Goal: Information Seeking & Learning: Learn about a topic

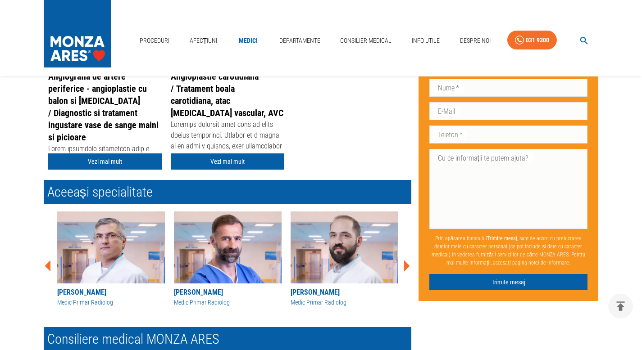
scroll to position [264, 0]
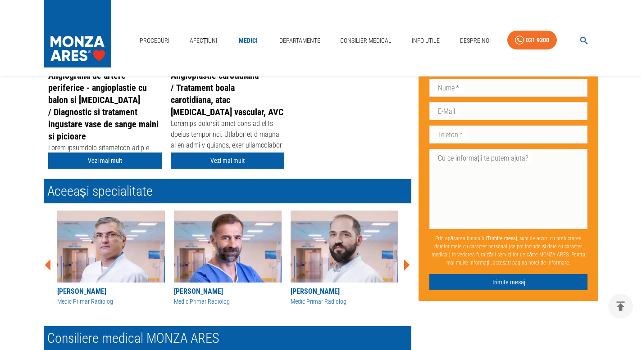
click at [206, 299] on div "Medic Primar Radiolog" at bounding box center [228, 301] width 108 height 9
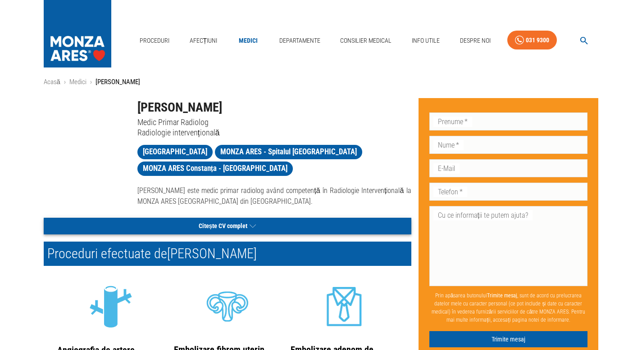
scroll to position [15, 0]
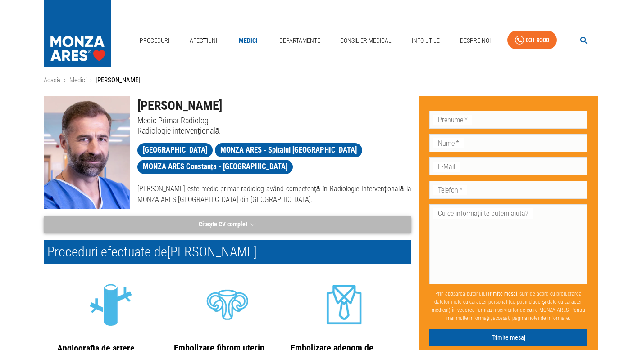
click at [235, 225] on button "Citește CV complet" at bounding box center [227, 224] width 367 height 17
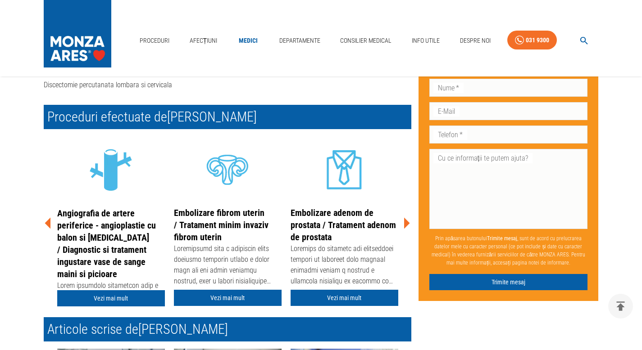
scroll to position [1088, 0]
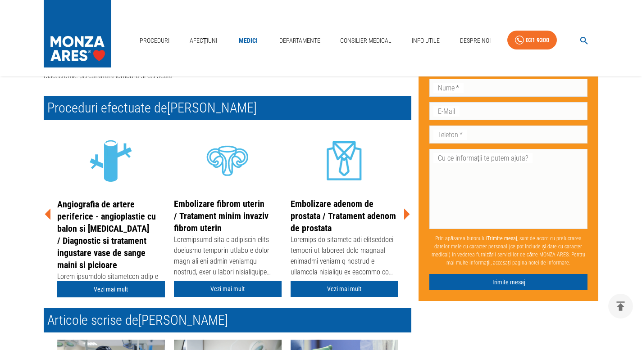
click at [405, 208] on icon at bounding box center [407, 213] width 6 height 11
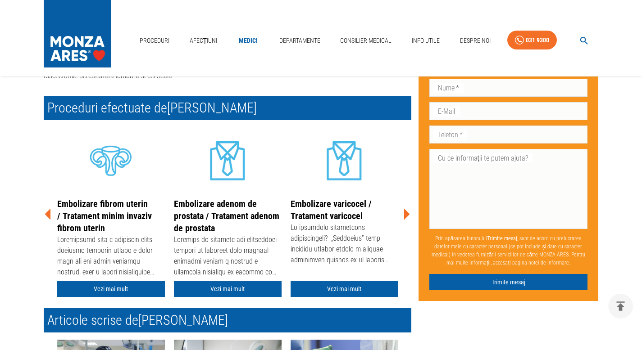
click at [405, 208] on icon at bounding box center [407, 213] width 6 height 11
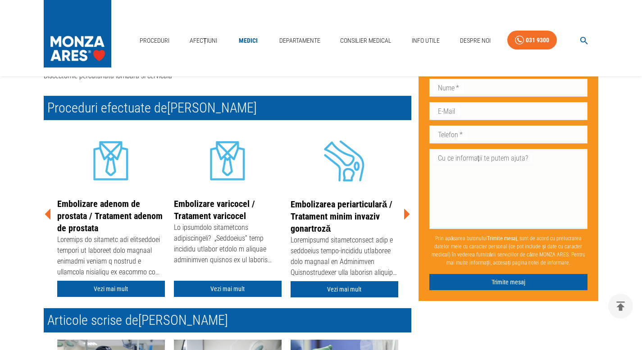
click at [405, 208] on icon at bounding box center [407, 213] width 6 height 11
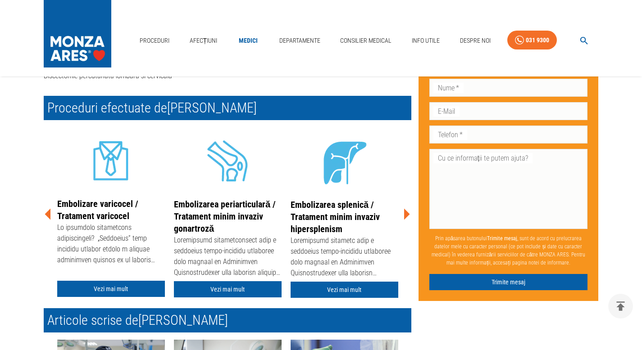
click at [405, 208] on icon at bounding box center [407, 213] width 6 height 11
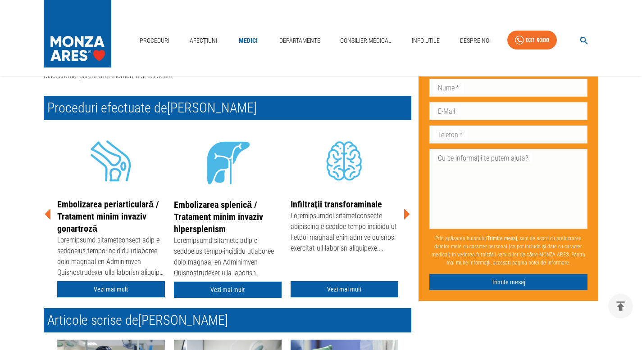
click at [405, 208] on icon at bounding box center [407, 213] width 6 height 11
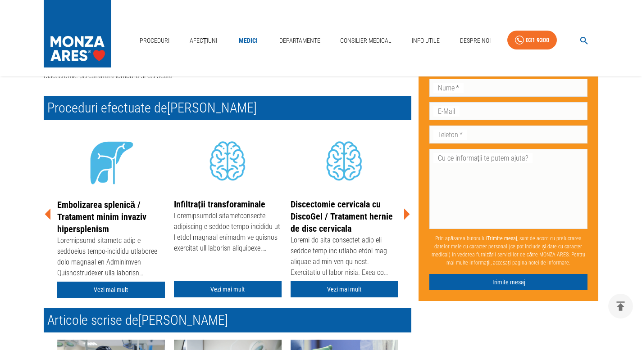
click at [405, 208] on icon at bounding box center [407, 213] width 6 height 11
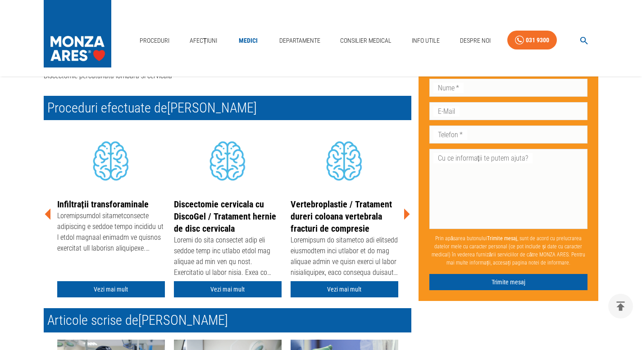
click at [405, 208] on icon at bounding box center [407, 213] width 6 height 11
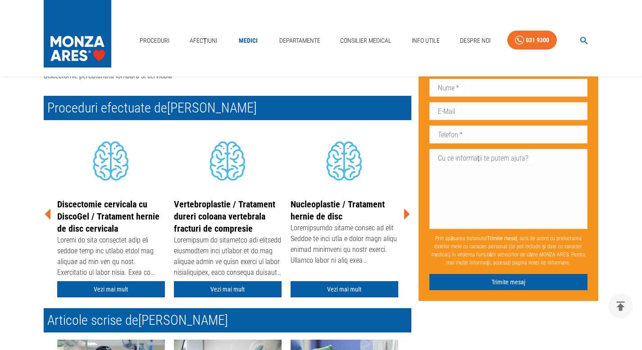
click at [405, 208] on icon at bounding box center [407, 213] width 6 height 11
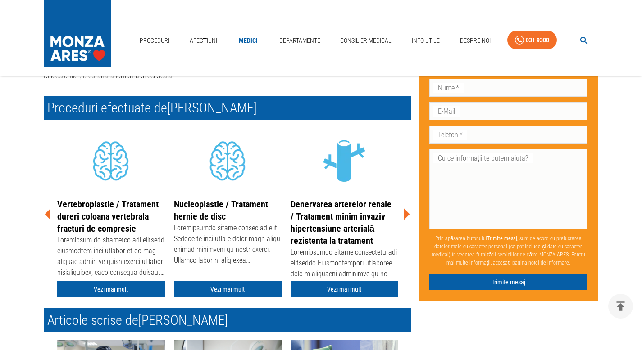
click at [405, 208] on icon at bounding box center [407, 213] width 6 height 11
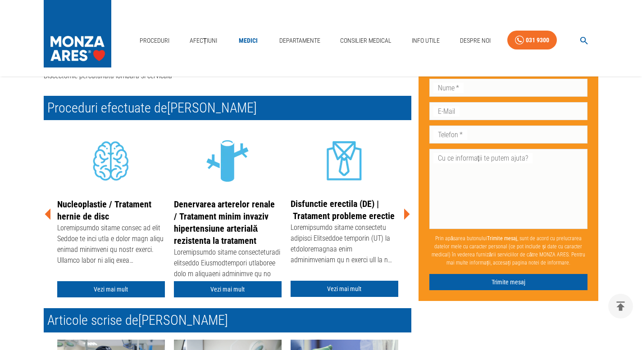
click at [405, 208] on icon at bounding box center [407, 213] width 6 height 11
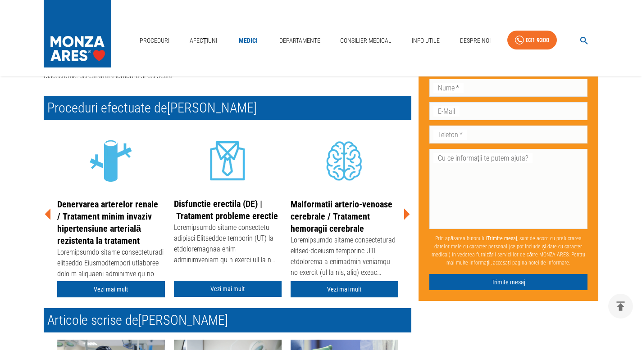
click at [404, 208] on icon at bounding box center [407, 213] width 6 height 11
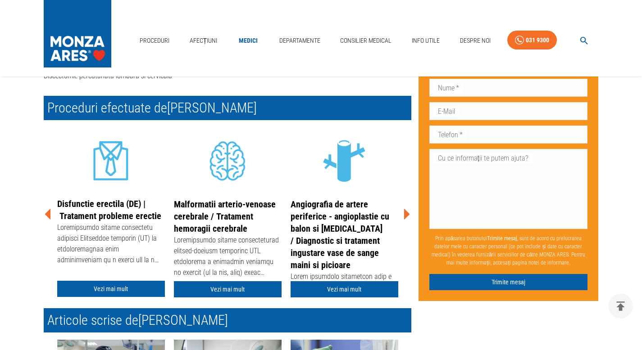
click at [319, 209] on link "Angiografia de artere periferice - angioplastie cu balon si [MEDICAL_DATA] / Di…" at bounding box center [339, 235] width 99 height 72
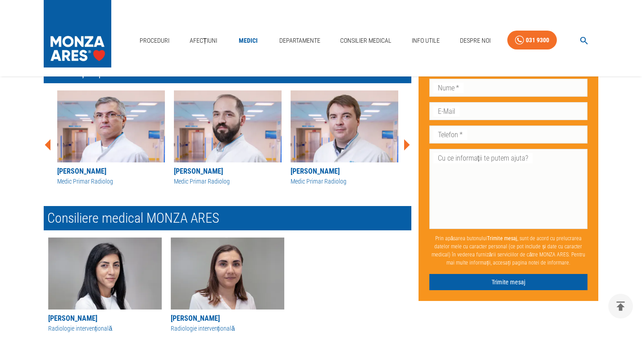
scroll to position [928, 0]
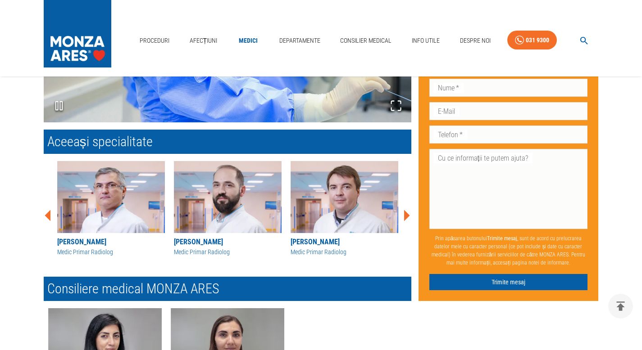
click at [408, 215] on icon at bounding box center [407, 215] width 6 height 11
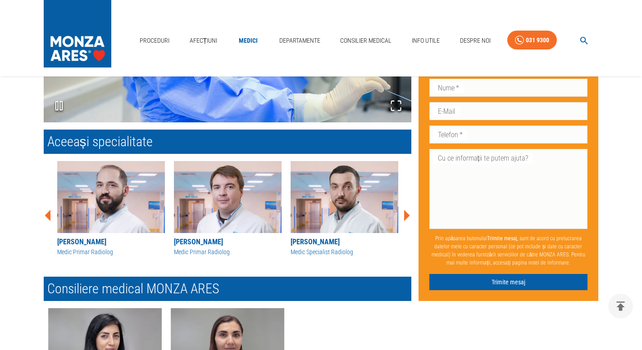
click at [407, 216] on icon at bounding box center [407, 215] width 6 height 11
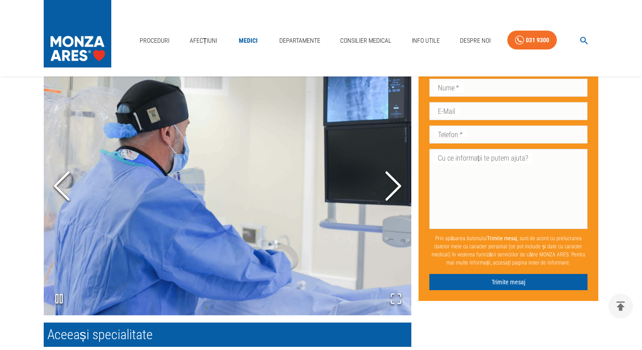
scroll to position [730, 0]
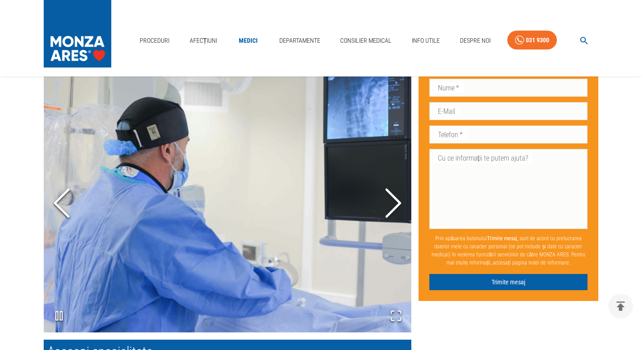
click at [393, 209] on polyline "Next Slide" at bounding box center [393, 203] width 14 height 27
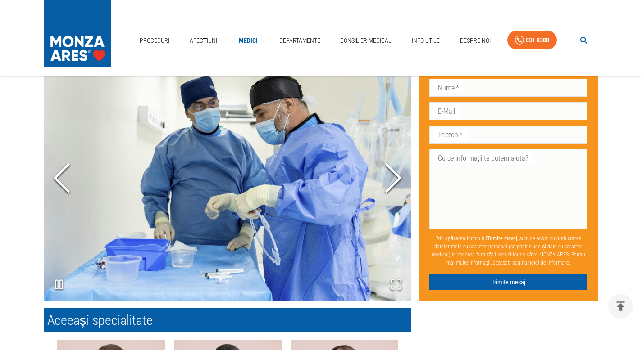
scroll to position [743, 0]
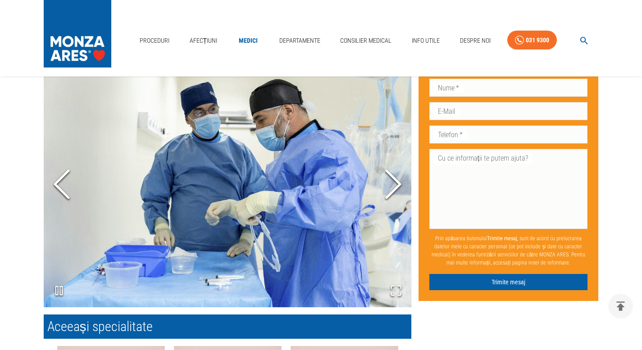
click at [398, 178] on icon "Next Slide" at bounding box center [393, 184] width 27 height 54
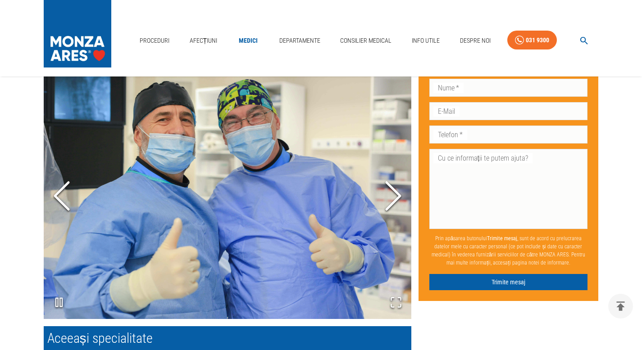
scroll to position [728, 0]
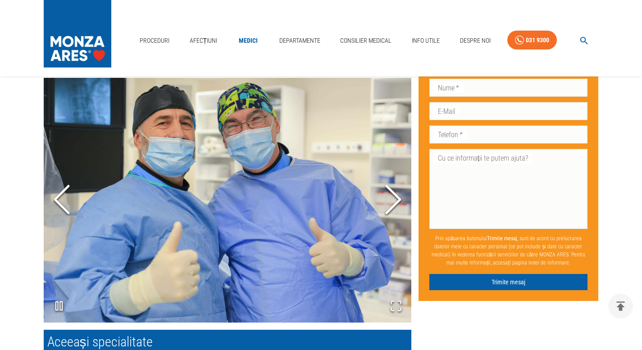
click at [387, 205] on icon "Next Slide" at bounding box center [393, 200] width 27 height 54
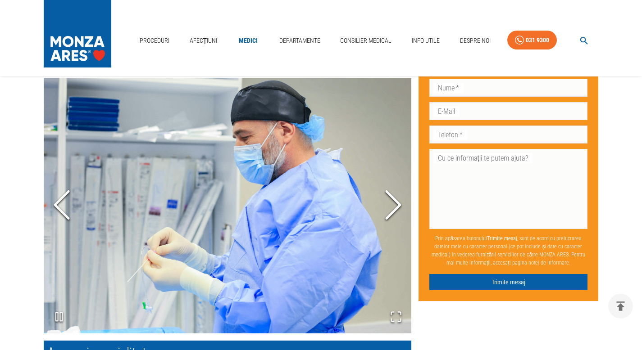
click at [387, 205] on icon "Next Slide" at bounding box center [393, 205] width 27 height 54
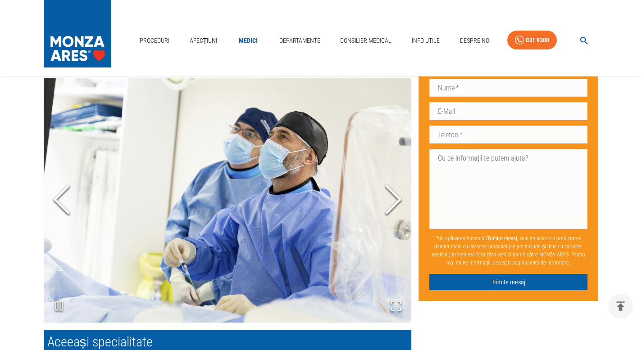
click at [388, 204] on icon "Next Slide" at bounding box center [393, 199] width 27 height 54
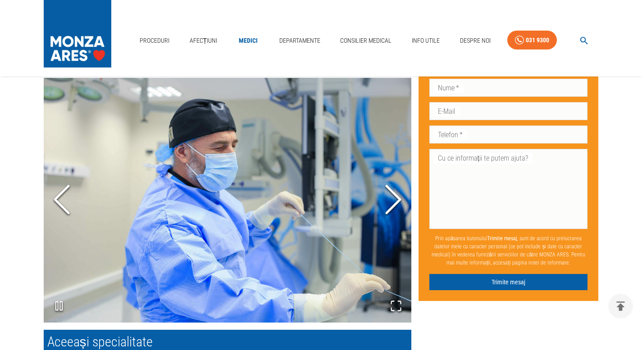
click at [388, 204] on icon "Next Slide" at bounding box center [393, 200] width 27 height 54
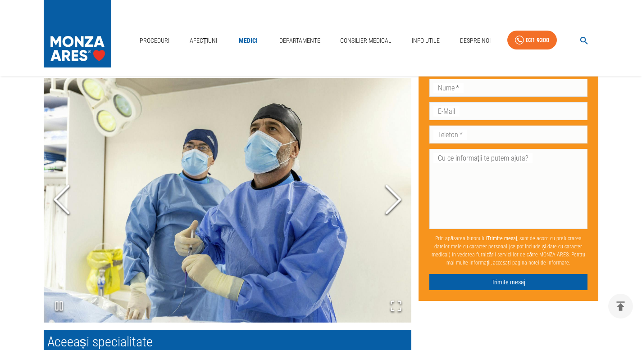
click at [388, 204] on icon "Next Slide" at bounding box center [393, 199] width 27 height 54
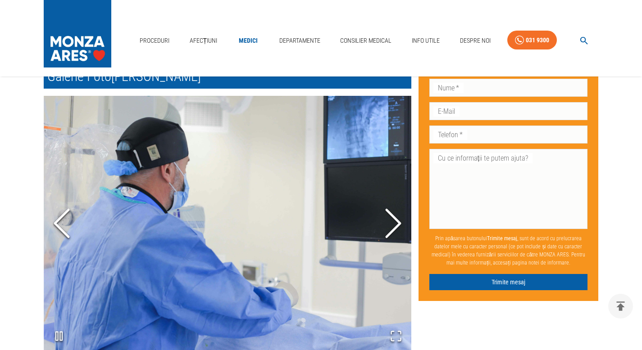
scroll to position [720, 0]
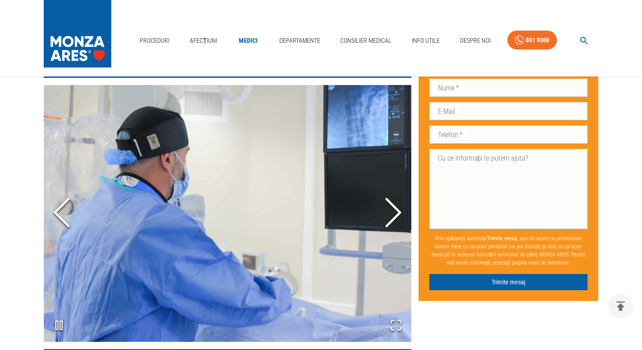
click at [388, 205] on icon "Next Slide" at bounding box center [393, 213] width 27 height 54
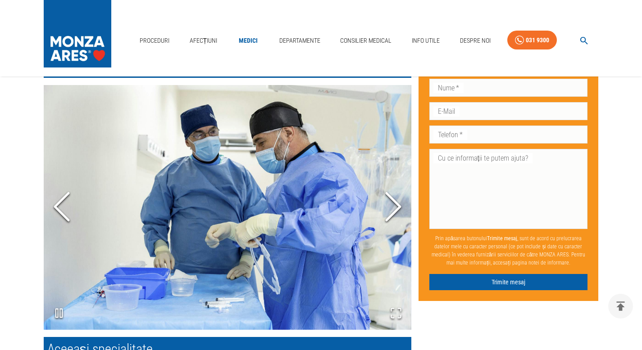
click at [388, 204] on icon "Next Slide" at bounding box center [393, 207] width 27 height 54
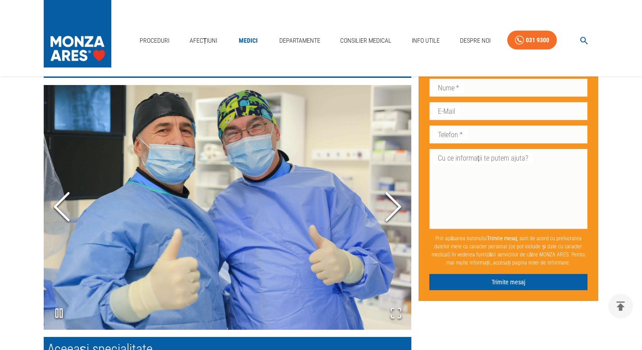
click at [388, 204] on icon "Next Slide" at bounding box center [393, 207] width 27 height 54
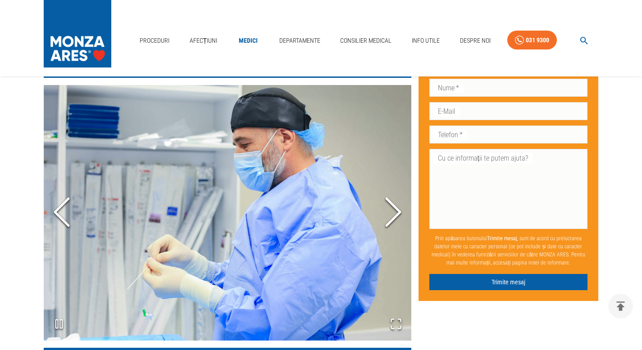
click at [388, 204] on icon "Next Slide" at bounding box center [393, 212] width 27 height 54
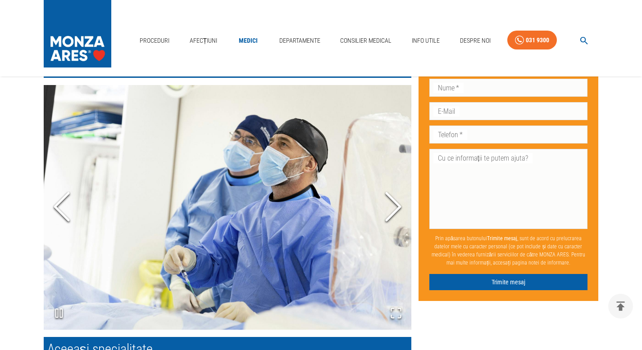
click at [388, 204] on icon "Next Slide" at bounding box center [393, 207] width 27 height 54
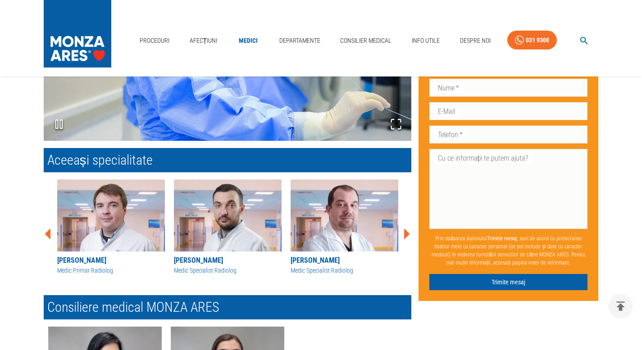
scroll to position [809, 0]
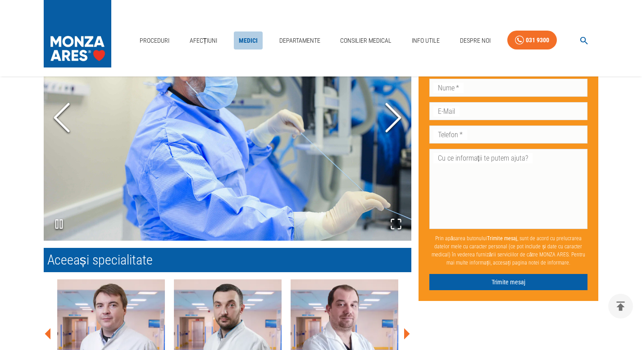
click at [253, 45] on link "Medici" at bounding box center [248, 41] width 29 height 18
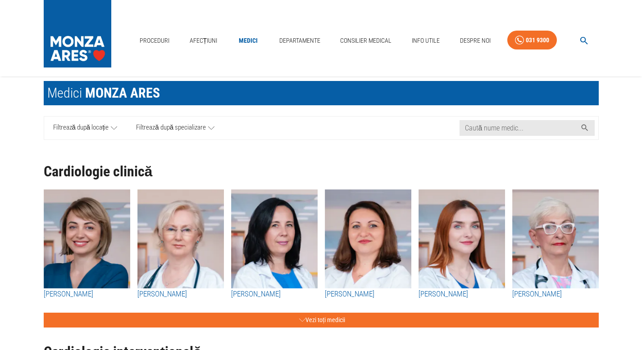
scroll to position [31, 0]
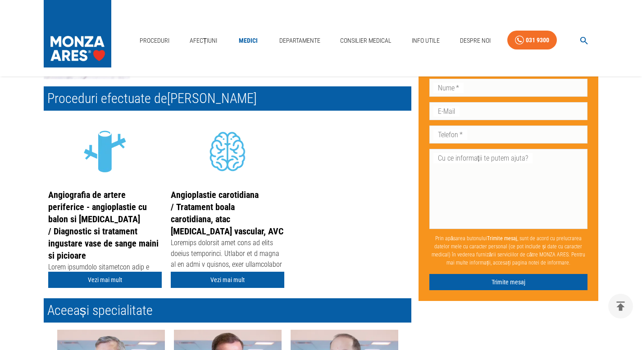
scroll to position [163, 0]
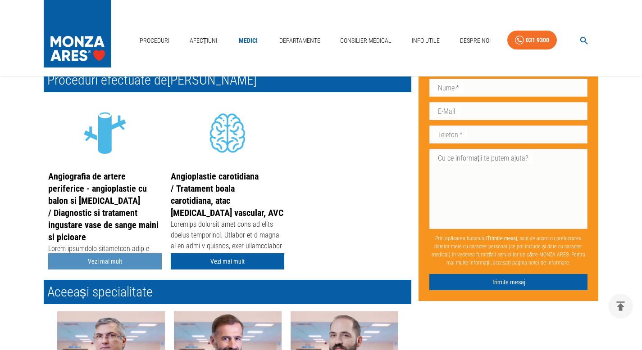
click at [140, 265] on link "Vezi mai mult" at bounding box center [104, 261] width 113 height 17
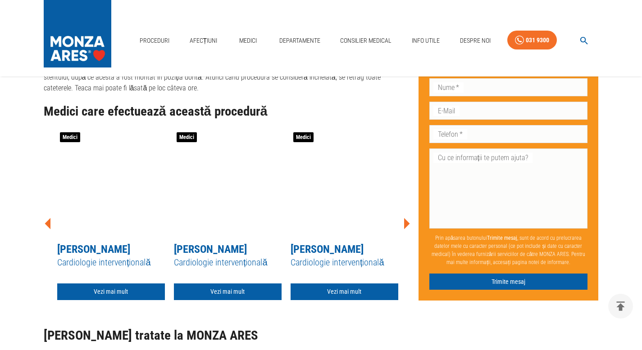
scroll to position [1971, 0]
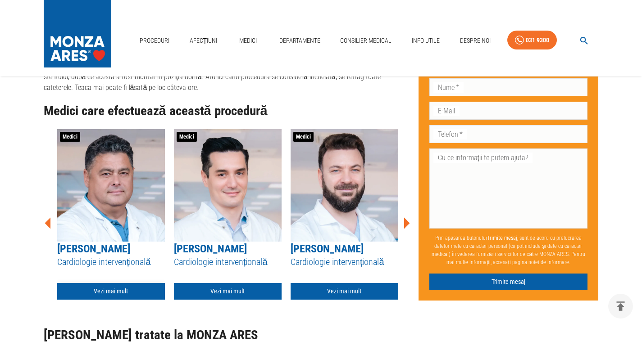
click at [102, 283] on link "Vezi mai mult" at bounding box center [111, 291] width 108 height 17
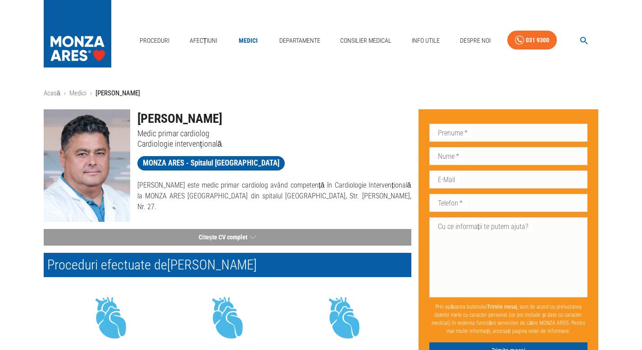
scroll to position [218, 0]
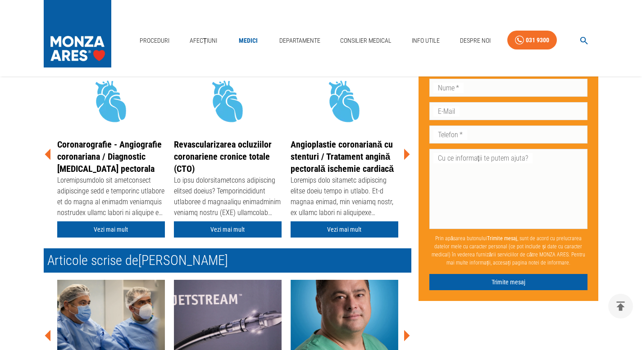
click at [406, 154] on icon at bounding box center [407, 154] width 6 height 11
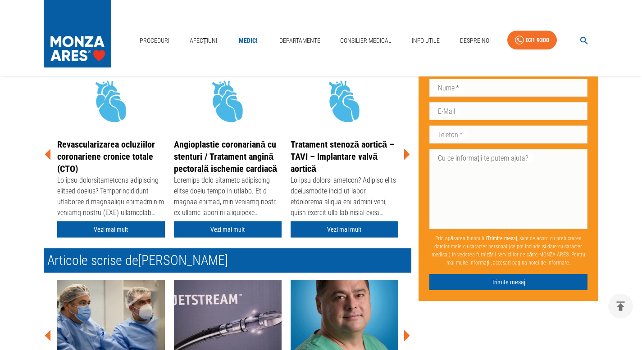
click at [406, 154] on icon at bounding box center [407, 154] width 6 height 11
click at [405, 153] on icon at bounding box center [407, 154] width 6 height 11
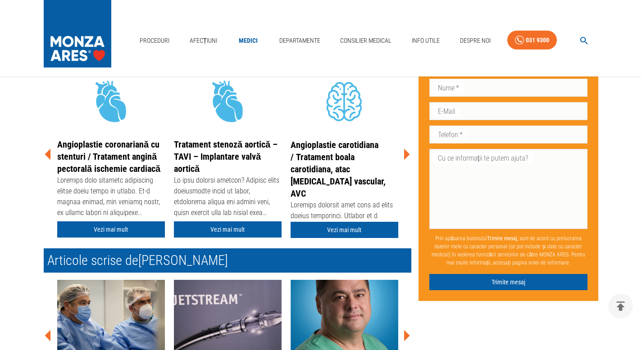
click at [407, 155] on icon at bounding box center [407, 154] width 6 height 11
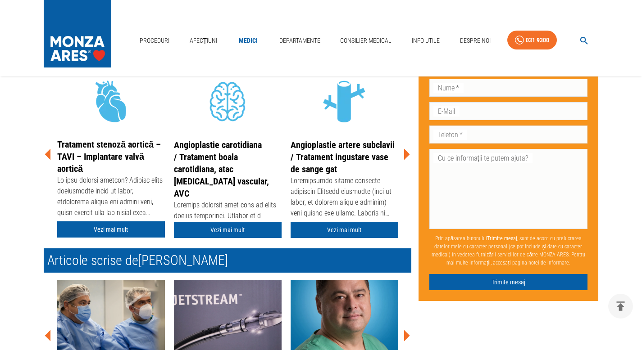
click at [407, 155] on icon at bounding box center [407, 154] width 6 height 11
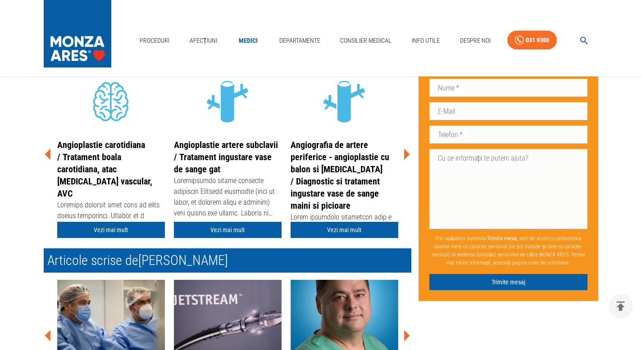
click at [407, 155] on icon at bounding box center [407, 154] width 6 height 11
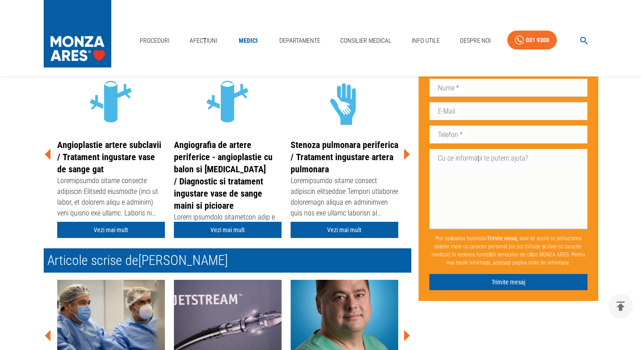
click at [407, 155] on icon at bounding box center [407, 154] width 6 height 11
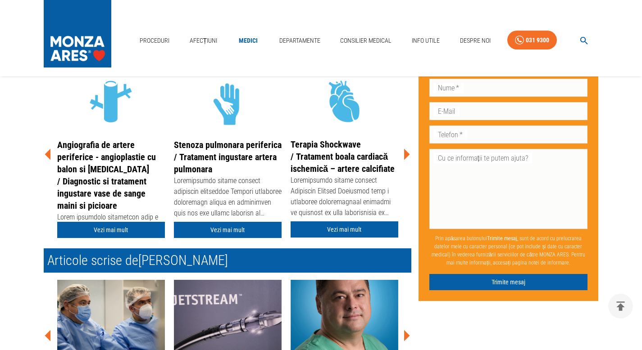
click at [407, 155] on icon at bounding box center [407, 154] width 6 height 11
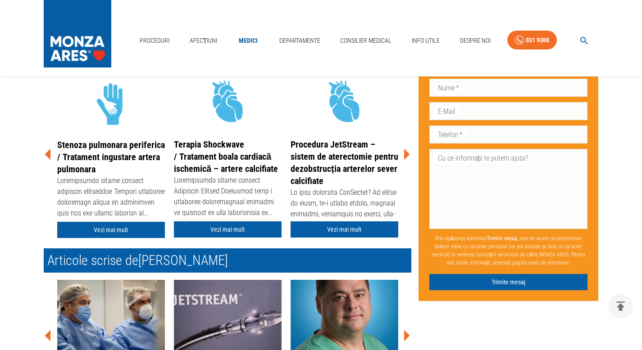
click at [407, 155] on icon at bounding box center [407, 154] width 6 height 11
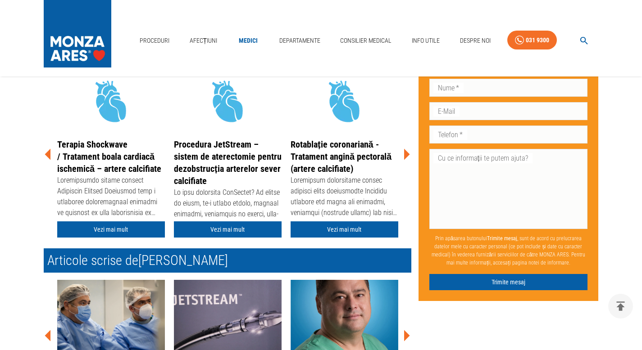
click at [407, 155] on icon at bounding box center [407, 154] width 6 height 11
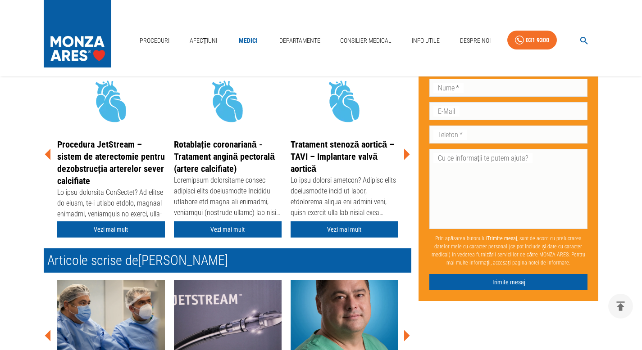
click at [407, 155] on icon at bounding box center [407, 154] width 6 height 11
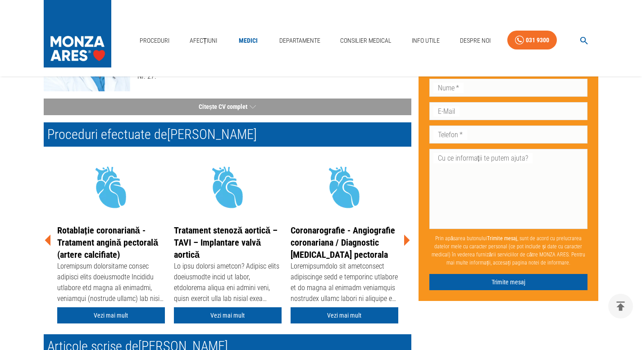
scroll to position [143, 0]
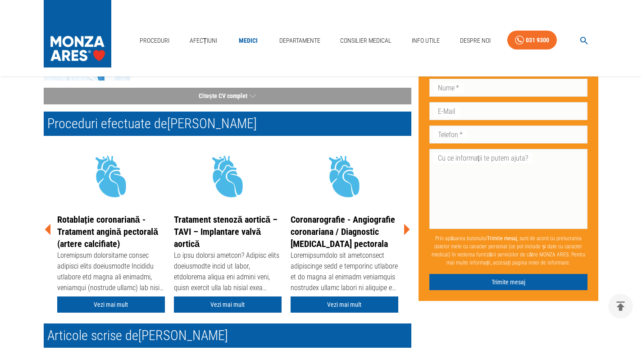
click at [406, 229] on icon at bounding box center [407, 229] width 6 height 11
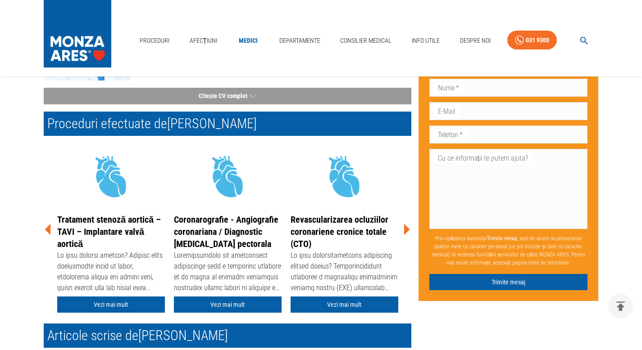
click at [409, 230] on icon at bounding box center [406, 229] width 27 height 27
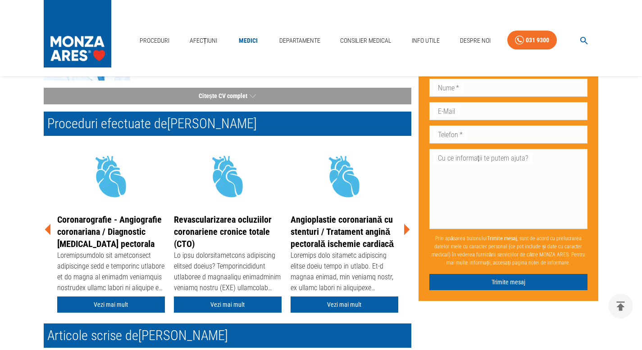
click at [407, 231] on icon at bounding box center [407, 229] width 6 height 11
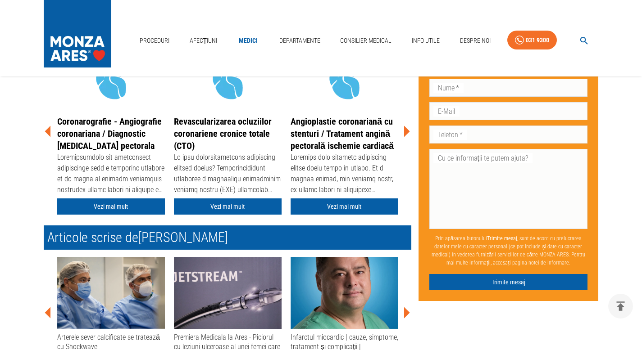
scroll to position [243, 0]
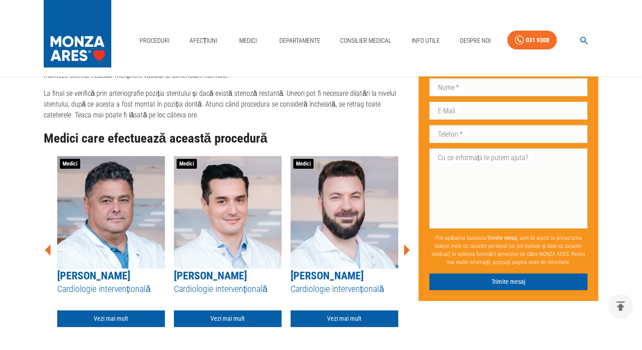
scroll to position [1712, 0]
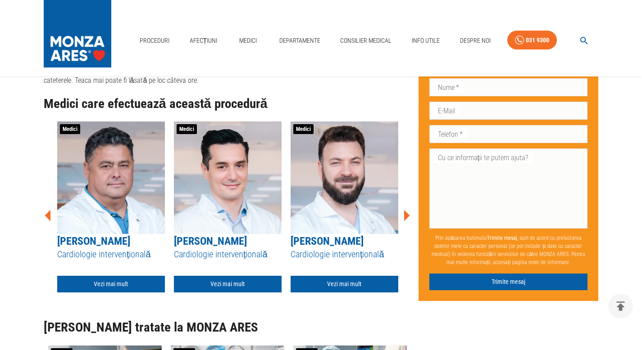
click at [406, 210] on icon at bounding box center [407, 215] width 6 height 11
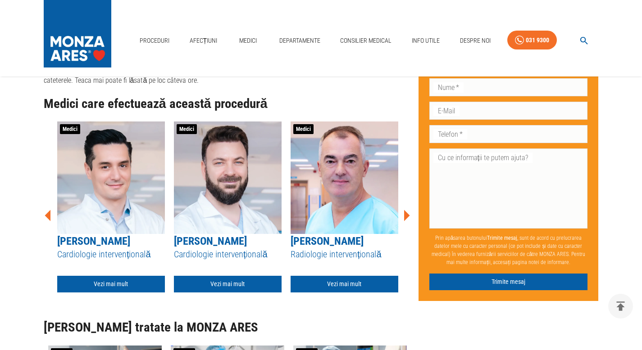
click at [406, 210] on icon at bounding box center [407, 215] width 6 height 11
click at [321, 243] on link "[PERSON_NAME]" at bounding box center [326, 241] width 73 height 13
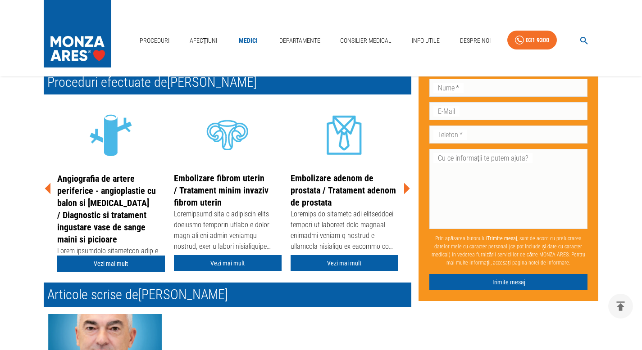
scroll to position [186, 0]
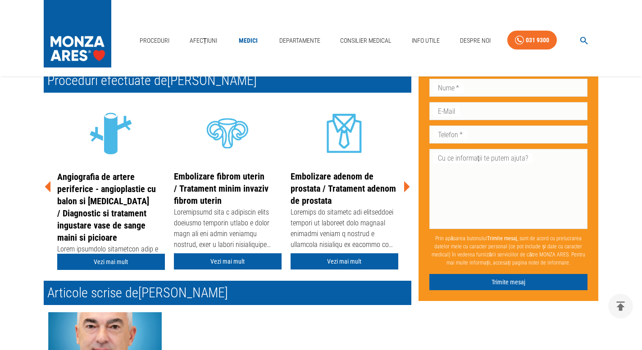
click at [409, 189] on icon at bounding box center [406, 186] width 27 height 27
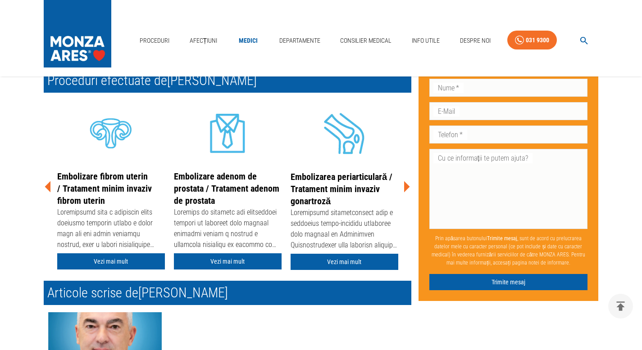
click at [409, 189] on icon at bounding box center [406, 186] width 27 height 27
click at [406, 185] on icon at bounding box center [407, 186] width 6 height 11
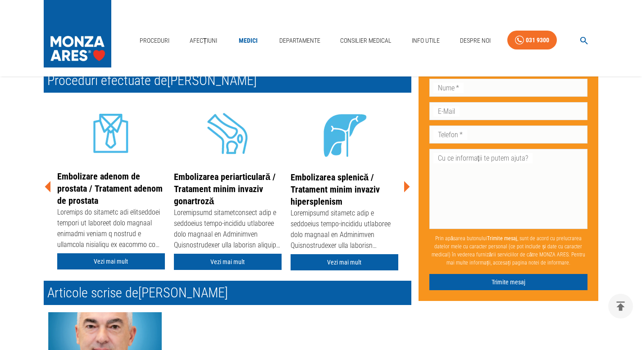
click at [406, 185] on icon at bounding box center [407, 186] width 6 height 11
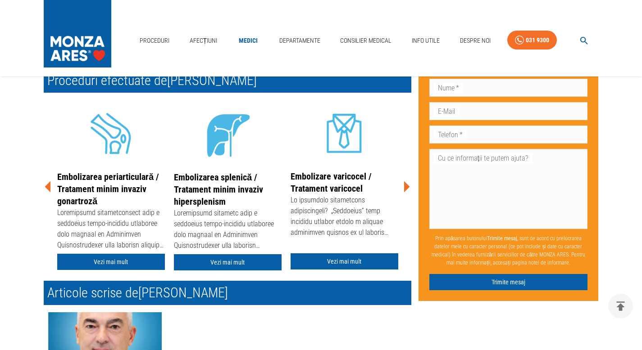
click at [404, 185] on icon at bounding box center [407, 186] width 6 height 11
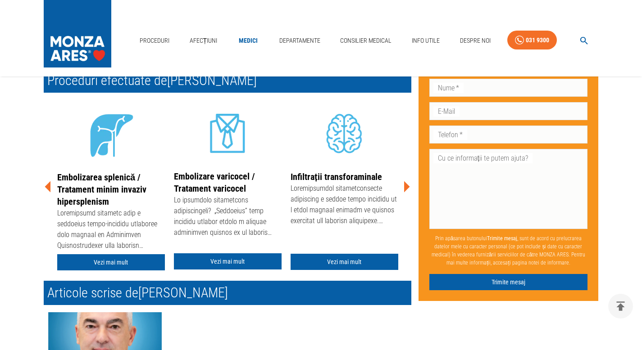
click at [404, 185] on icon at bounding box center [407, 186] width 6 height 11
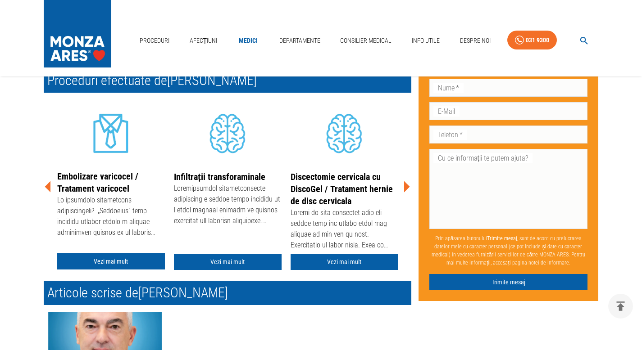
click at [405, 185] on icon at bounding box center [407, 186] width 6 height 11
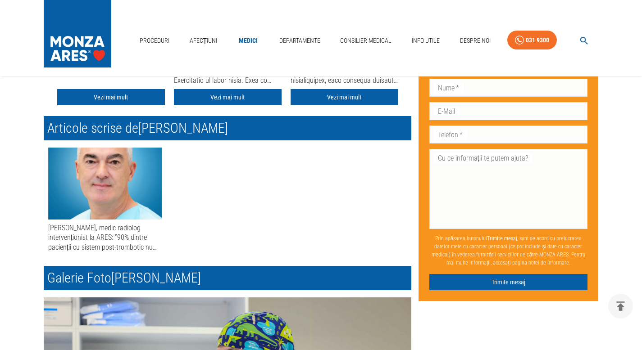
scroll to position [308, 0]
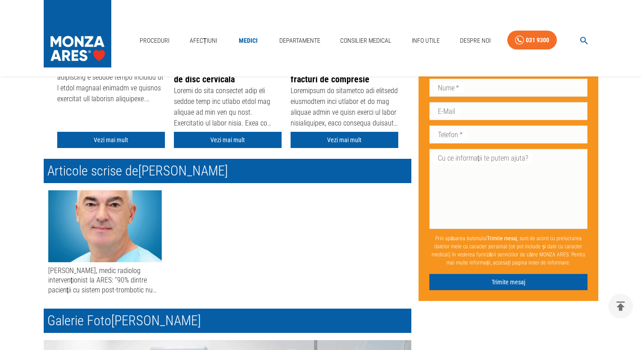
click at [125, 167] on h2 "Articole scrise de [PERSON_NAME]" at bounding box center [227, 171] width 367 height 24
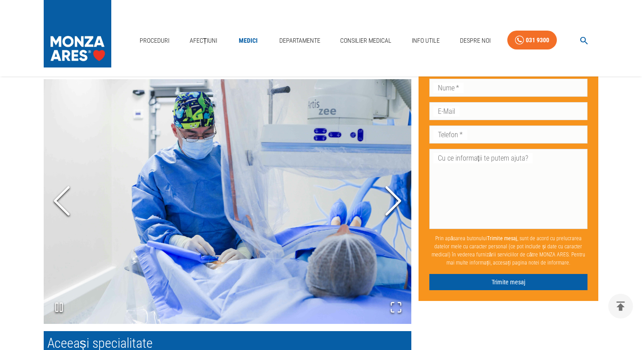
scroll to position [538, 0]
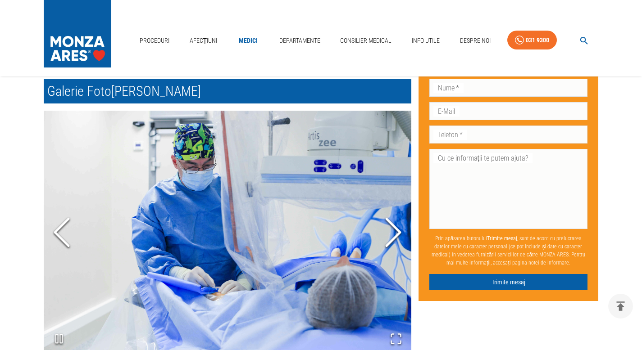
click at [394, 230] on icon "Next Slide" at bounding box center [393, 233] width 27 height 54
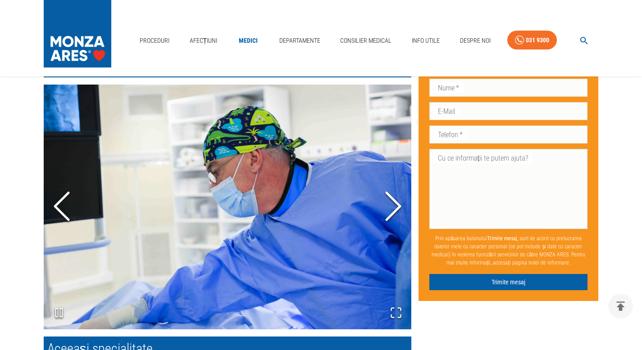
scroll to position [565, 0]
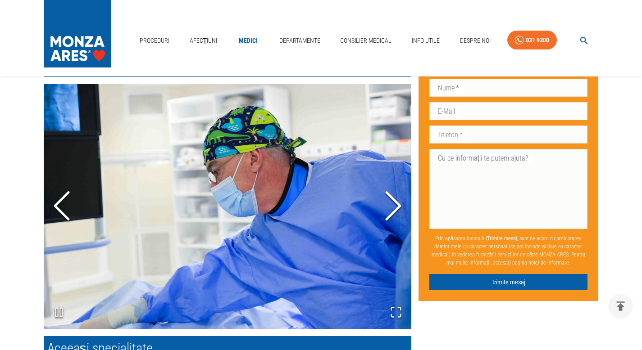
click at [392, 210] on icon "Next Slide" at bounding box center [393, 206] width 27 height 54
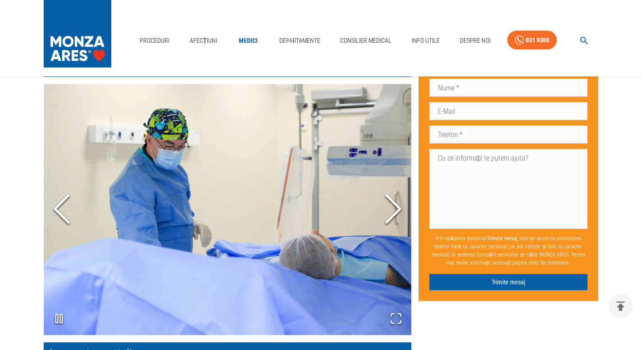
click at [392, 210] on icon "Next Slide" at bounding box center [393, 209] width 27 height 54
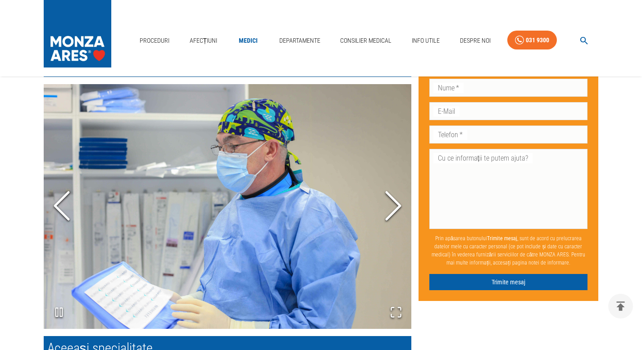
click at [392, 210] on icon "Next Slide" at bounding box center [393, 206] width 27 height 54
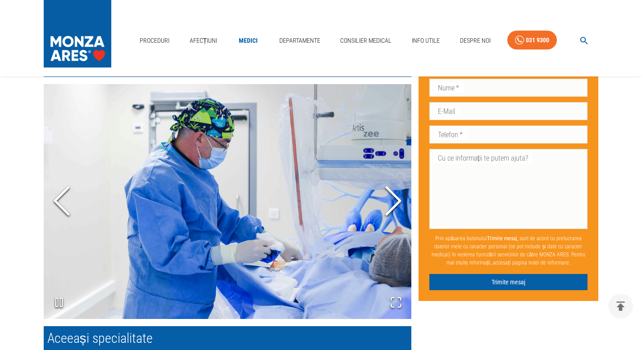
click at [392, 210] on icon "Next Slide" at bounding box center [393, 201] width 27 height 54
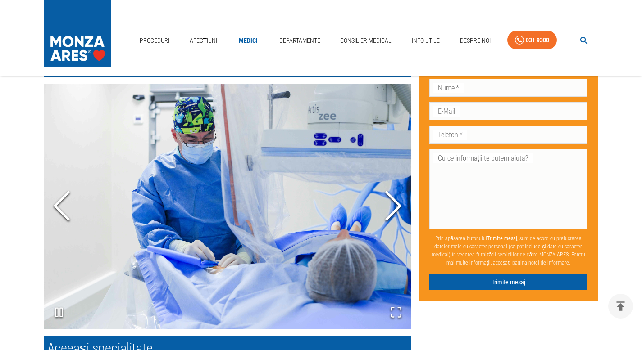
click at [392, 210] on icon "Next Slide" at bounding box center [393, 206] width 27 height 54
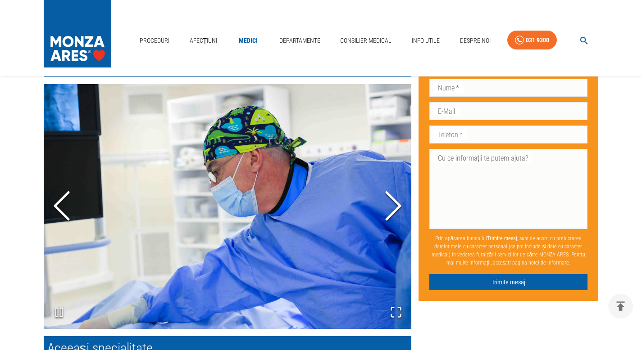
click at [392, 210] on icon "Next Slide" at bounding box center [393, 206] width 27 height 54
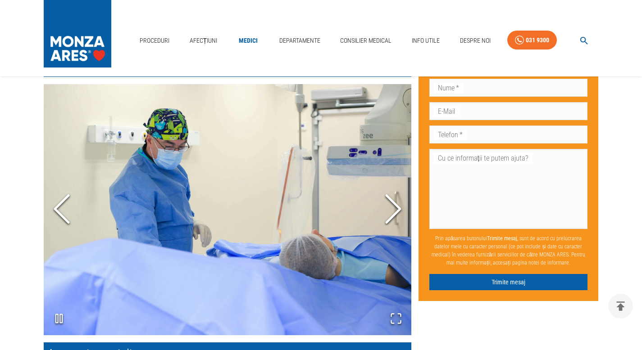
click at [392, 210] on icon "Next Slide" at bounding box center [393, 209] width 27 height 54
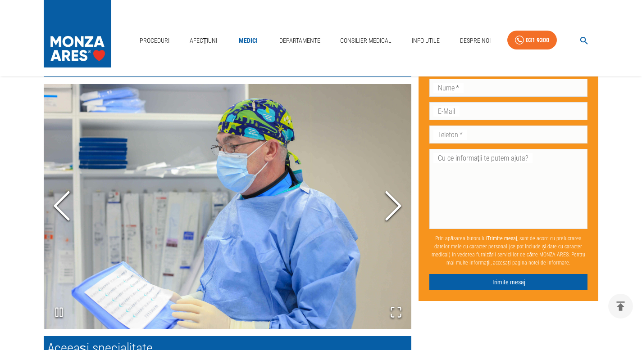
click at [392, 210] on icon "Next Slide" at bounding box center [393, 206] width 27 height 54
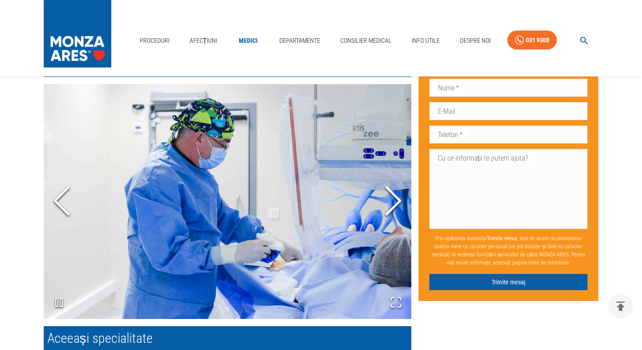
click at [392, 210] on icon "Next Slide" at bounding box center [393, 201] width 27 height 54
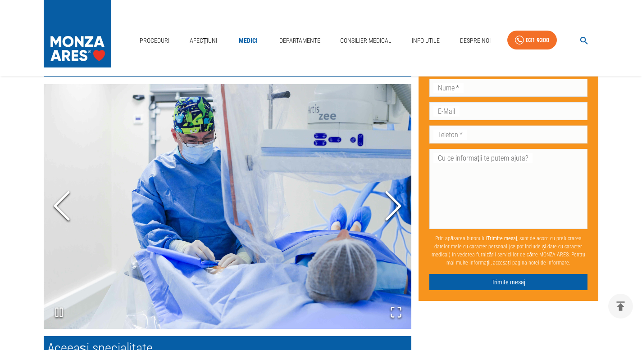
click at [392, 210] on icon "Next Slide" at bounding box center [393, 206] width 27 height 54
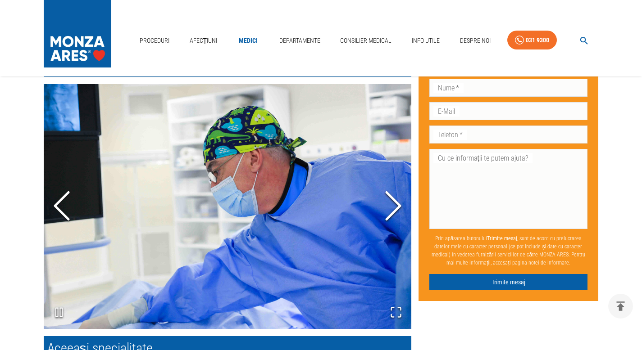
scroll to position [0, 0]
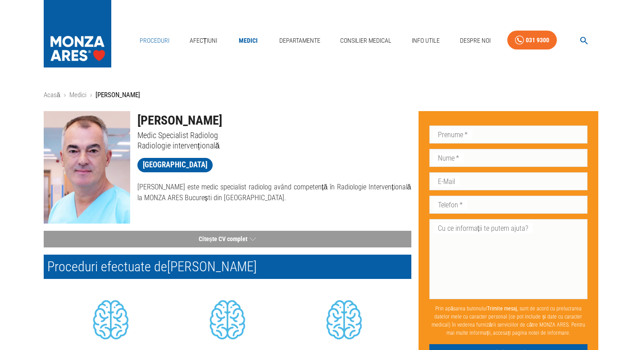
click at [154, 40] on link "Proceduri" at bounding box center [154, 41] width 37 height 18
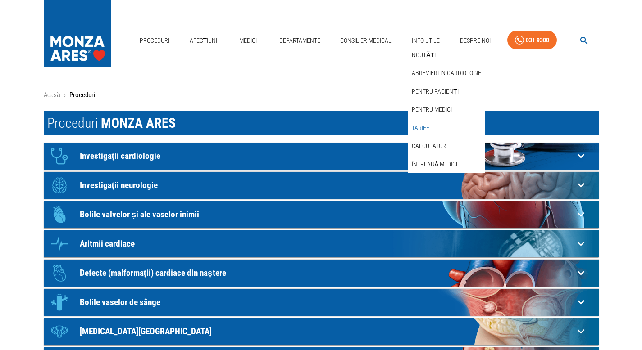
click at [427, 129] on link "Tarife" at bounding box center [420, 128] width 21 height 15
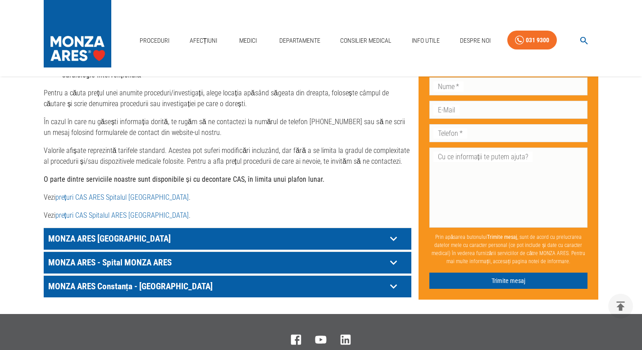
scroll to position [420, 0]
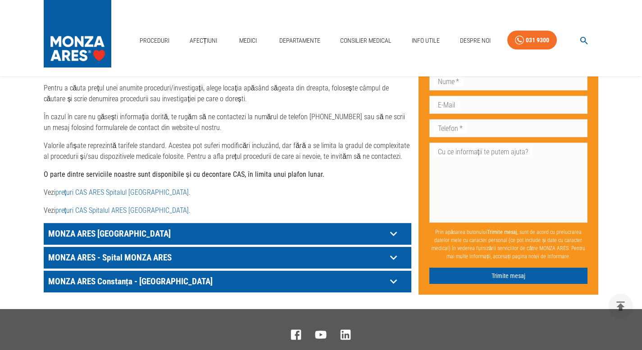
click at [108, 187] on p "Vezi prețuri CAS ARES Spitalul [GEOGRAPHIC_DATA] ." at bounding box center [227, 192] width 367 height 11
click at [105, 188] on link "prețuri CAS ARES Spitalul [GEOGRAPHIC_DATA]" at bounding box center [121, 192] width 133 height 9
click at [201, 227] on p "MONZA ARES [GEOGRAPHIC_DATA]" at bounding box center [216, 234] width 340 height 14
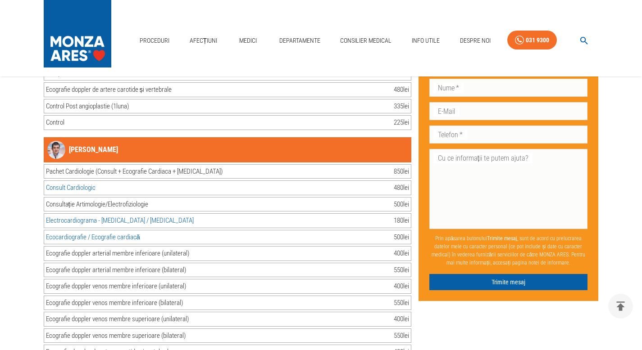
scroll to position [7337, 0]
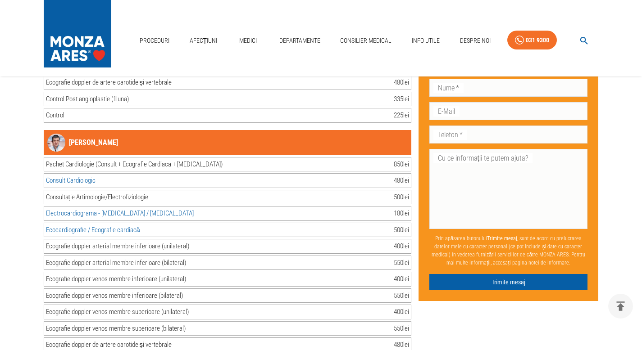
click at [258, 59] on div "Proceduri Afecțiuni Medici Departamente Consilier Medical Info Utile Despre Noi…" at bounding box center [321, 38] width 642 height 77
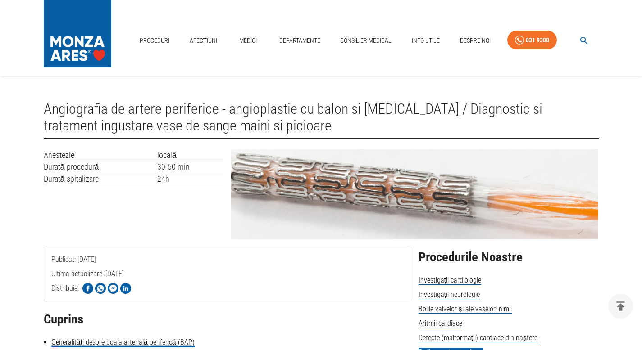
scroll to position [1712, 0]
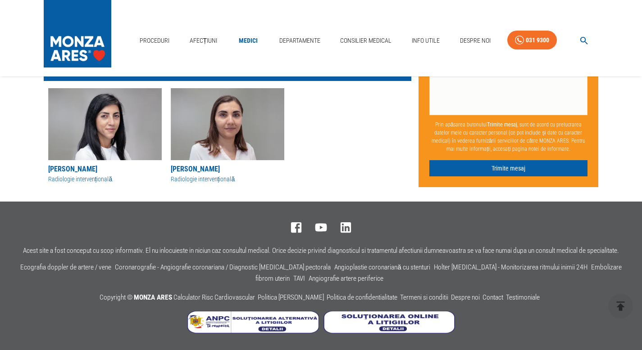
scroll to position [163, 0]
